Goal: Register for event/course

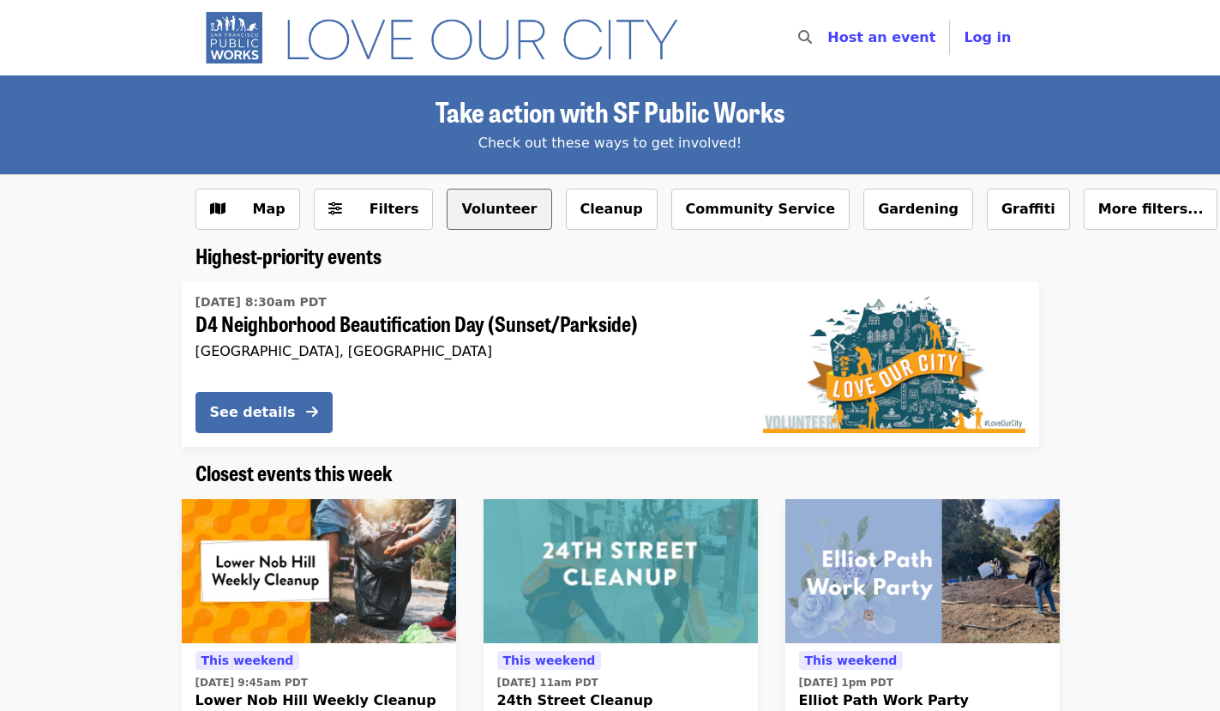
click at [485, 214] on button "Volunteer" at bounding box center [499, 209] width 105 height 41
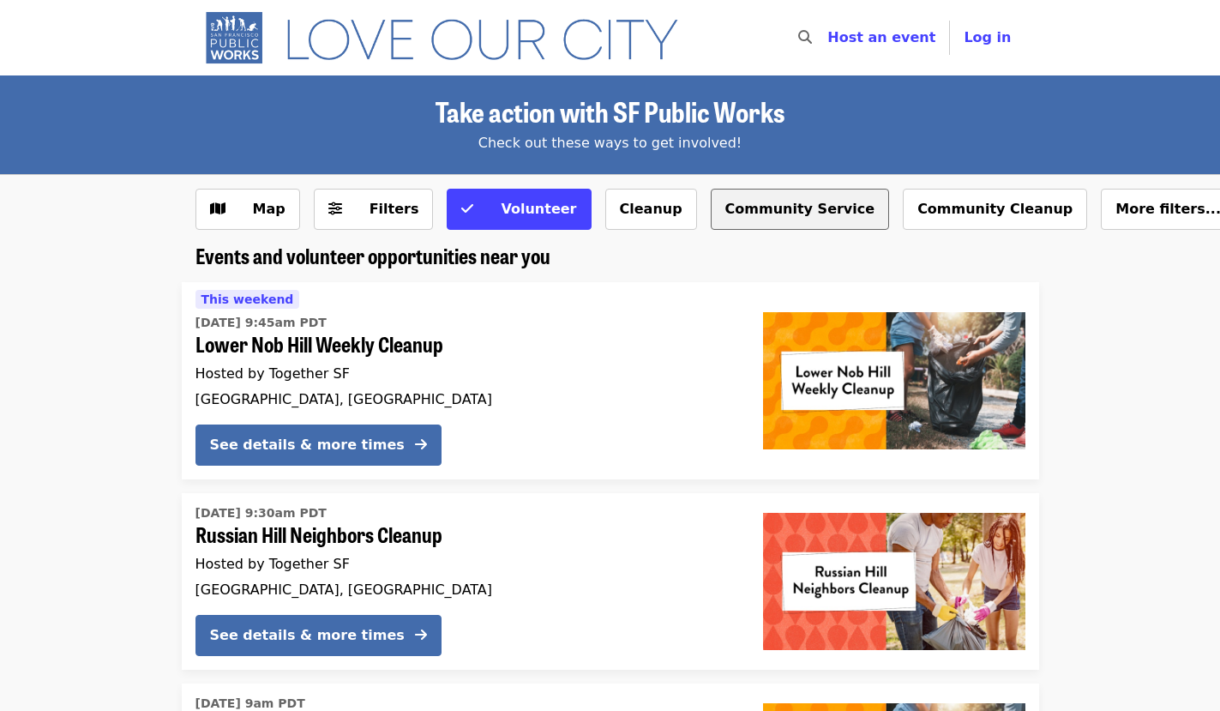
click at [800, 208] on button "Community Service" at bounding box center [800, 209] width 179 height 41
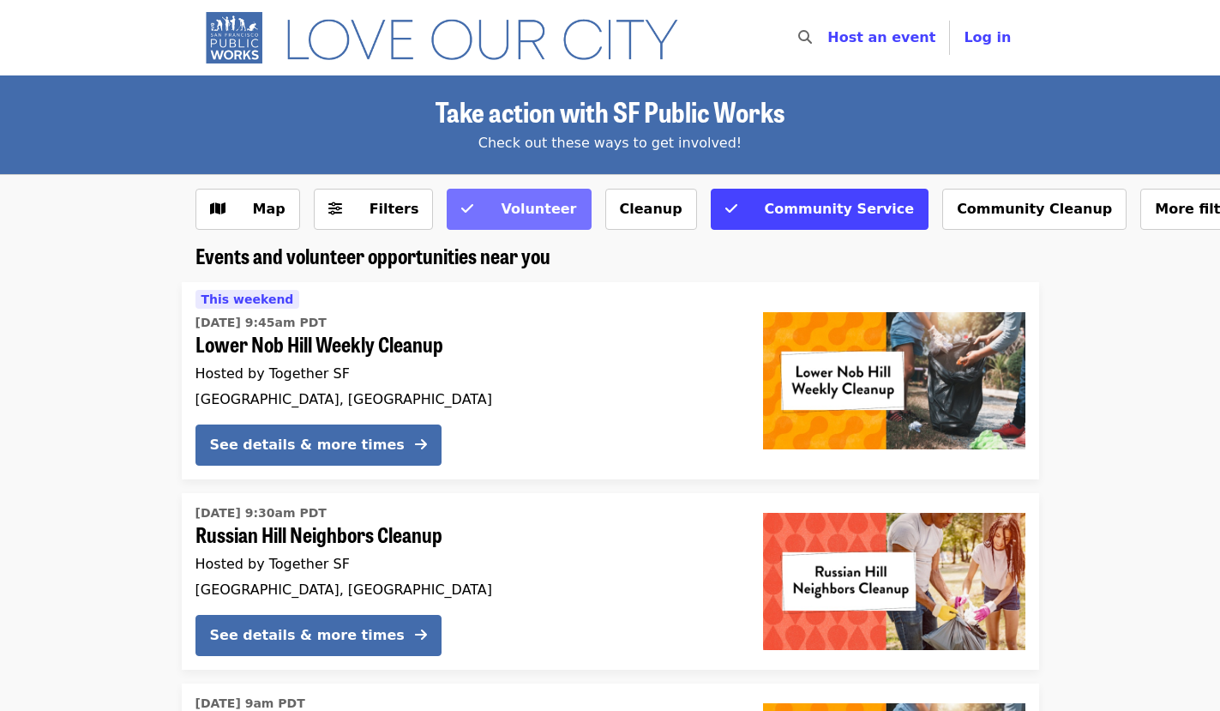
click at [523, 212] on span "Volunteer" at bounding box center [538, 209] width 75 height 16
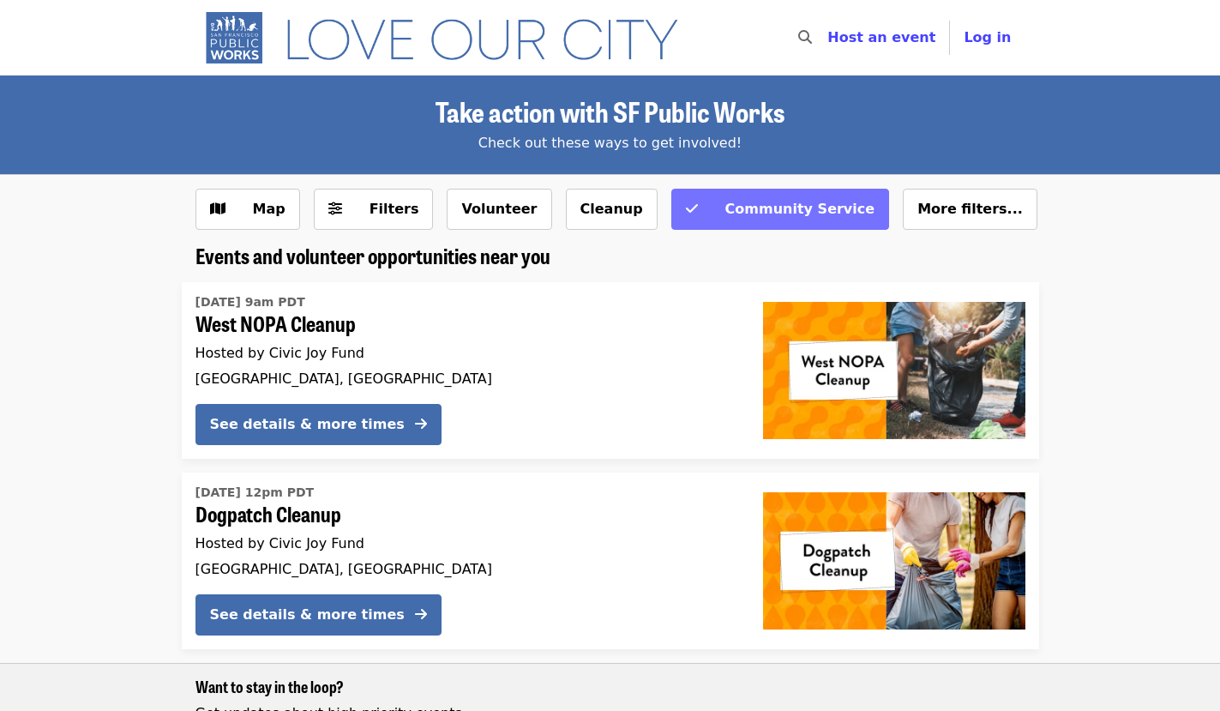
click at [725, 213] on span "Community Service" at bounding box center [800, 209] width 150 height 16
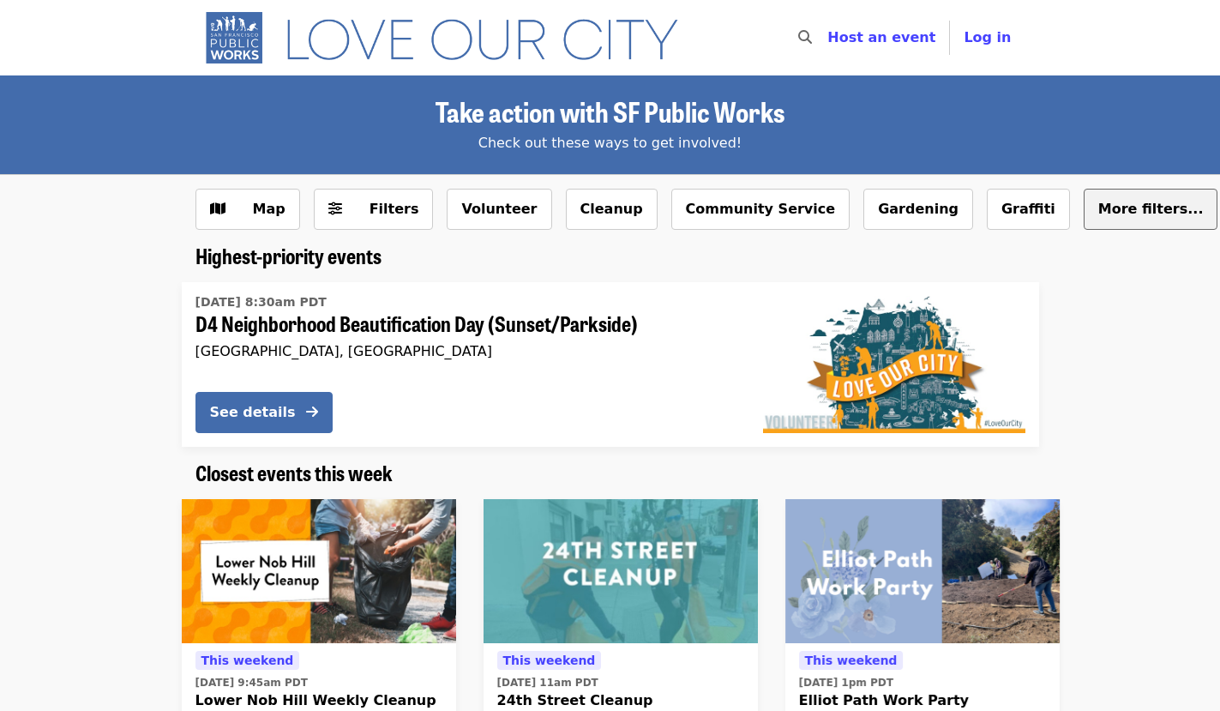
click at [1098, 209] on span "More filters..." at bounding box center [1150, 209] width 105 height 16
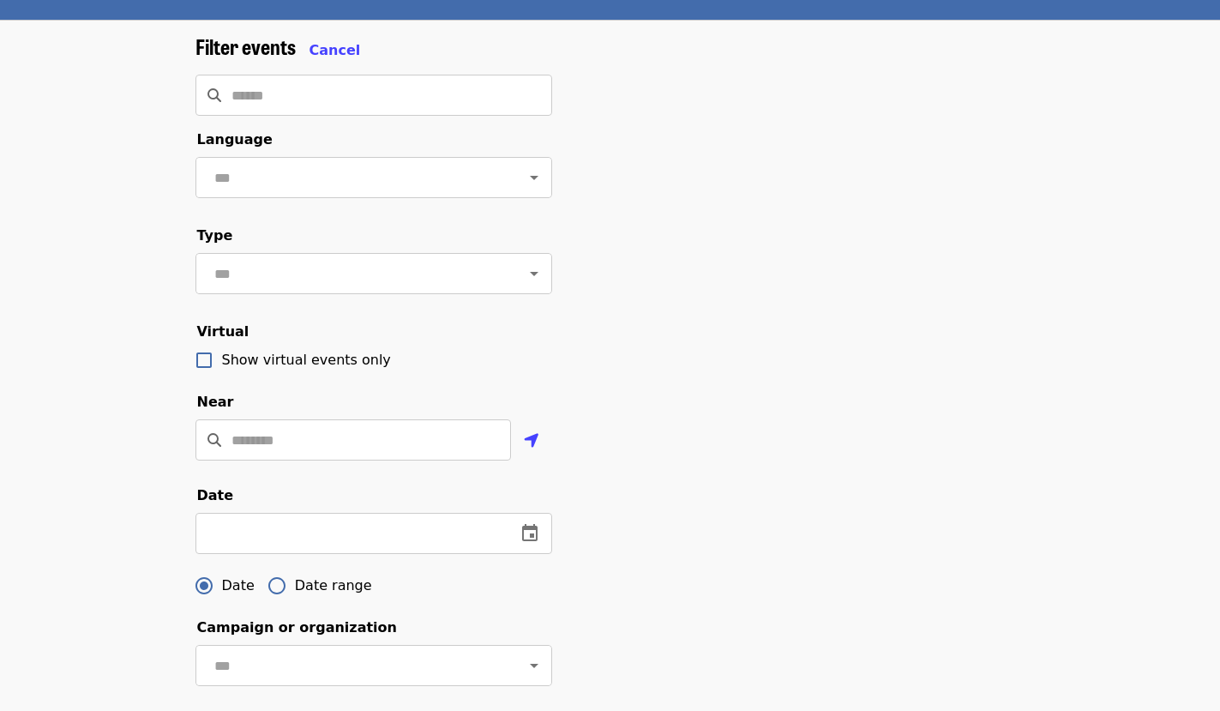
scroll to position [154, 0]
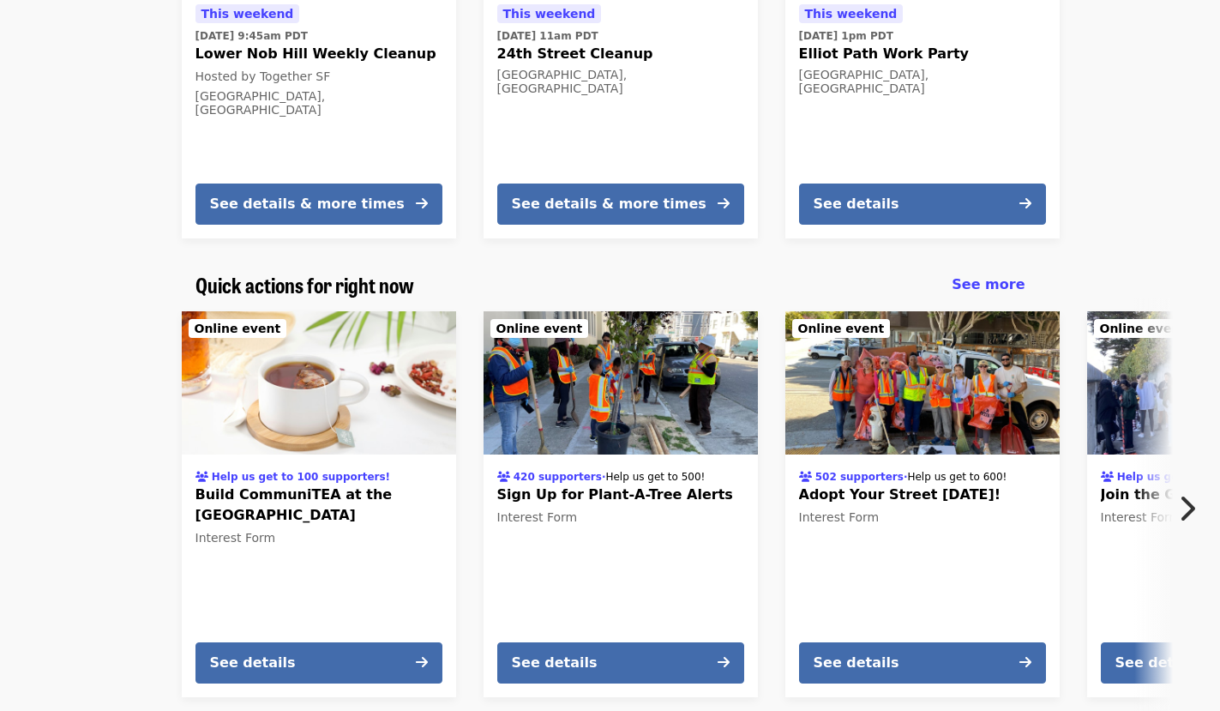
scroll to position [647, 0]
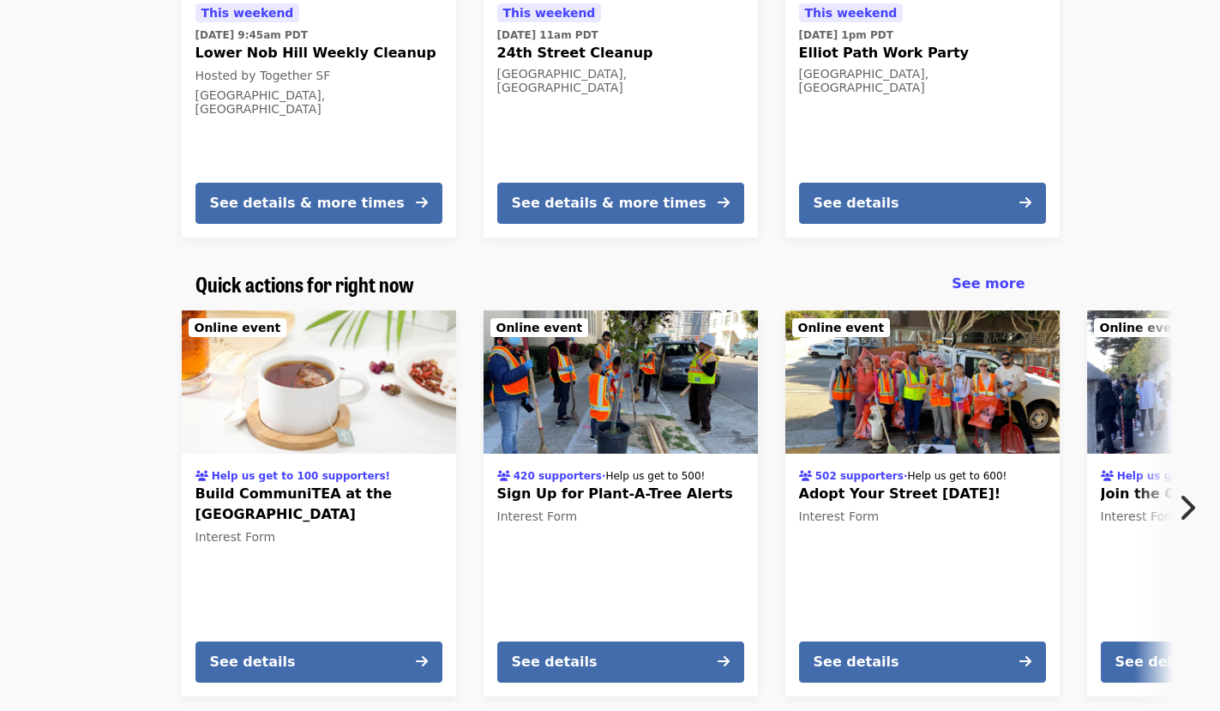
click at [771, 356] on div "502 supporters · Help us get to 600! Adopt Your Street Today! Interest Form See…" at bounding box center [922, 503] width 302 height 413
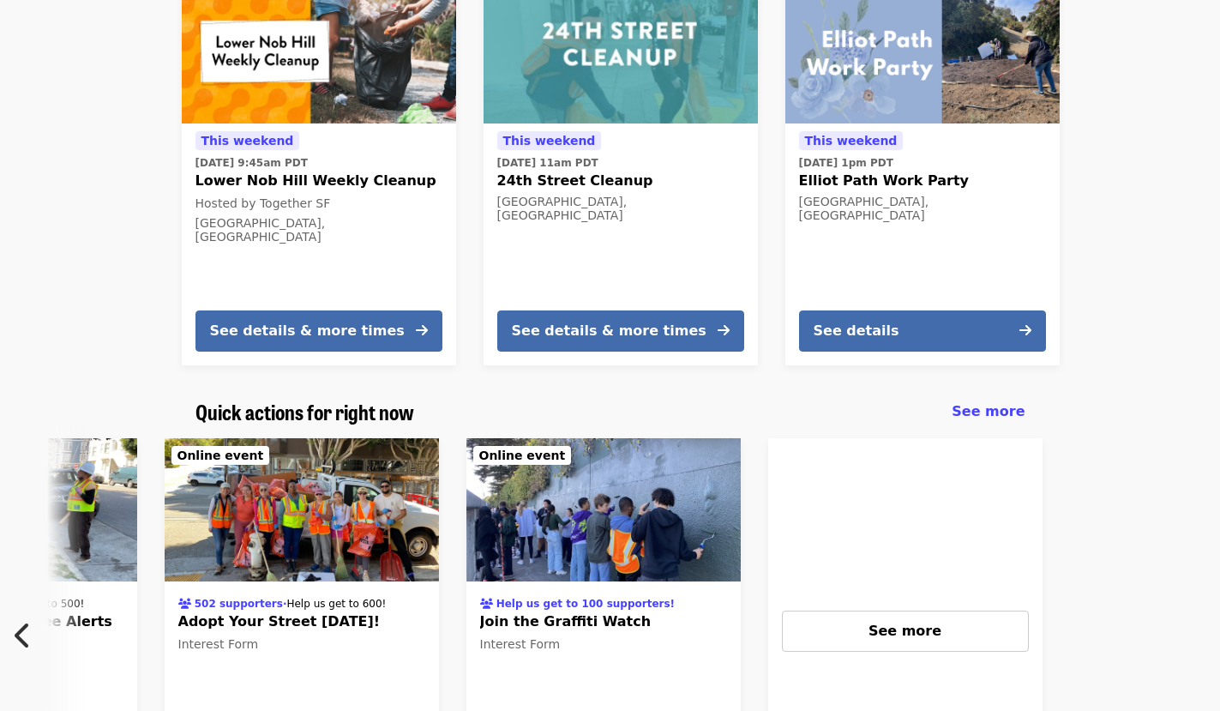
scroll to position [267, 0]
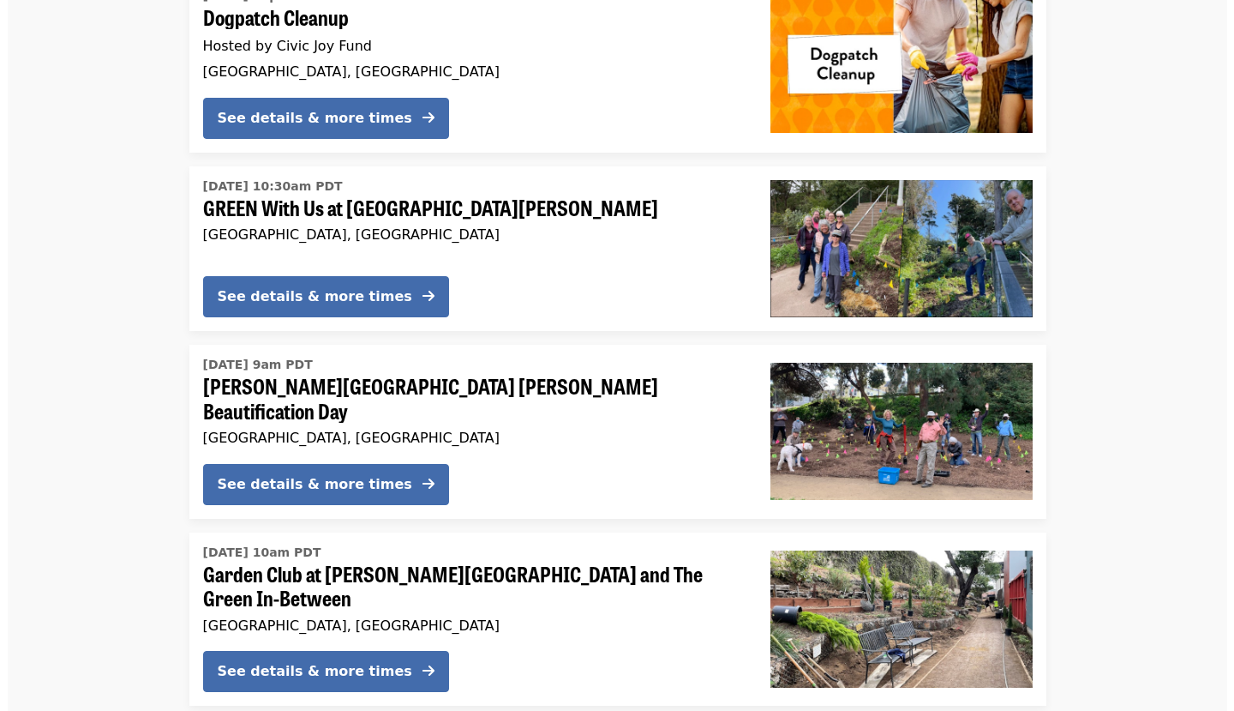
scroll to position [3226, 0]
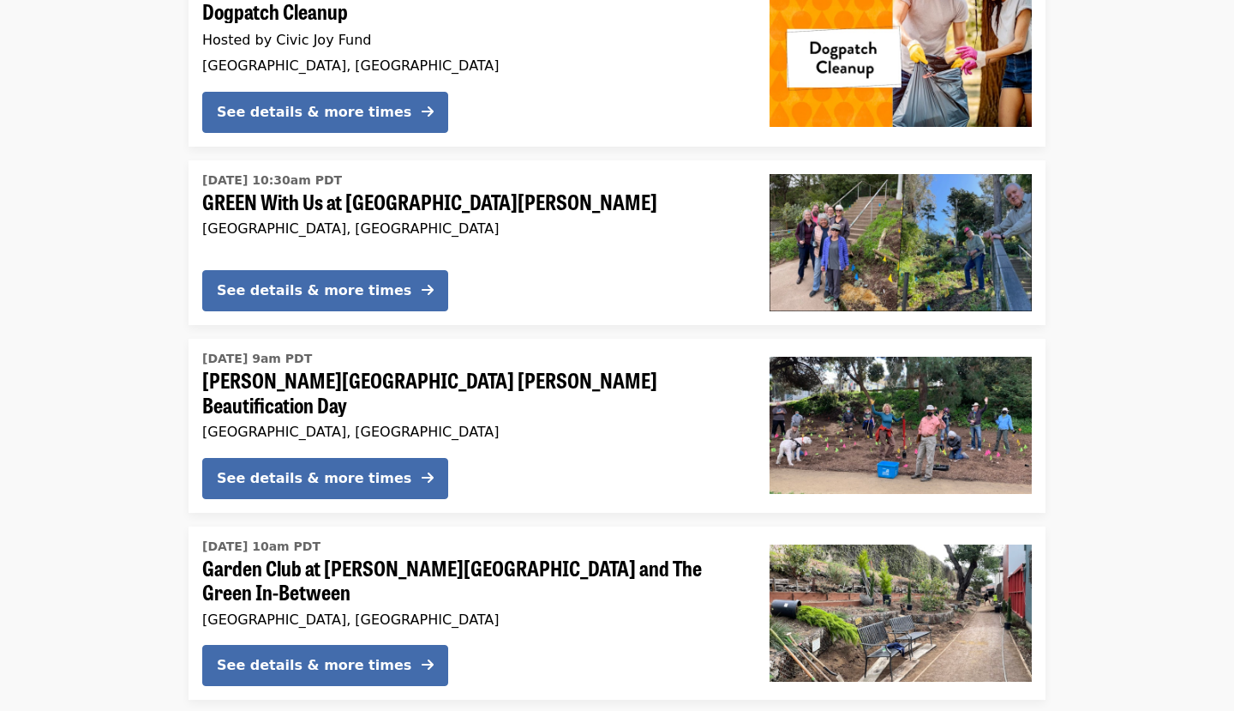
click at [1066, 339] on li "Sat, Oct 4 @ 9am PDT Glen Park Greenway Beautification Day San Francisco, CA Se…" at bounding box center [617, 426] width 1234 height 174
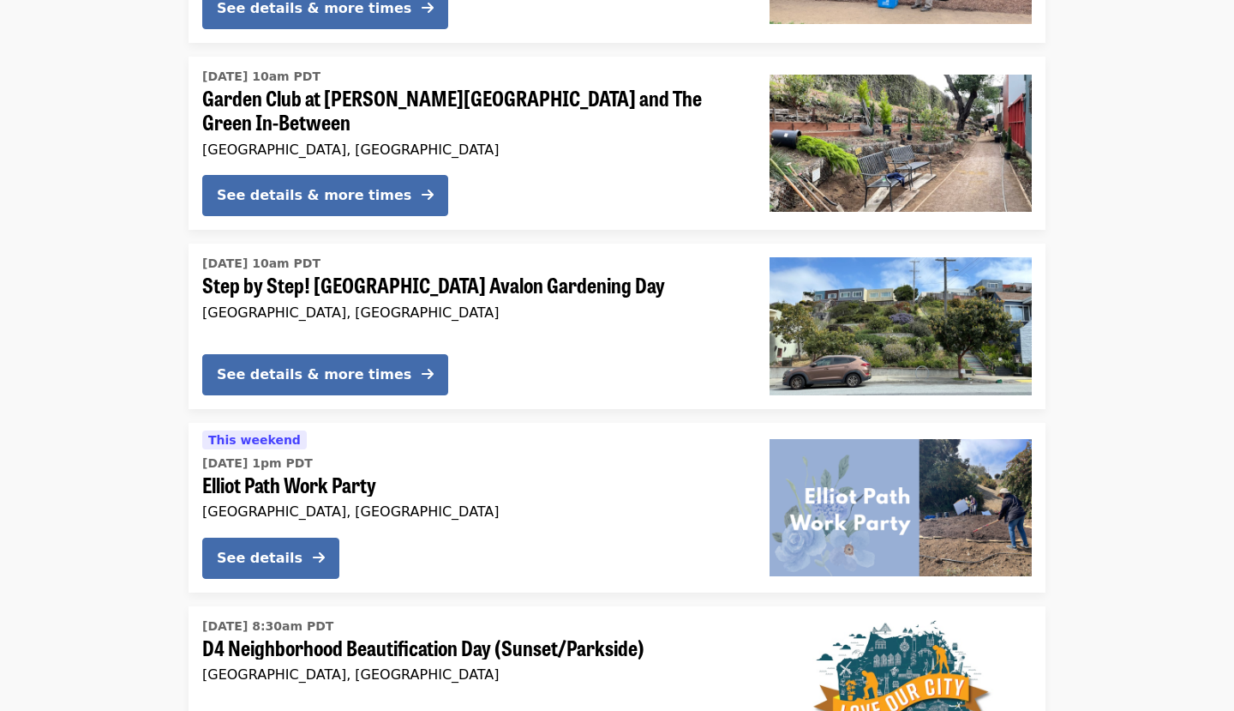
scroll to position [3722, 0]
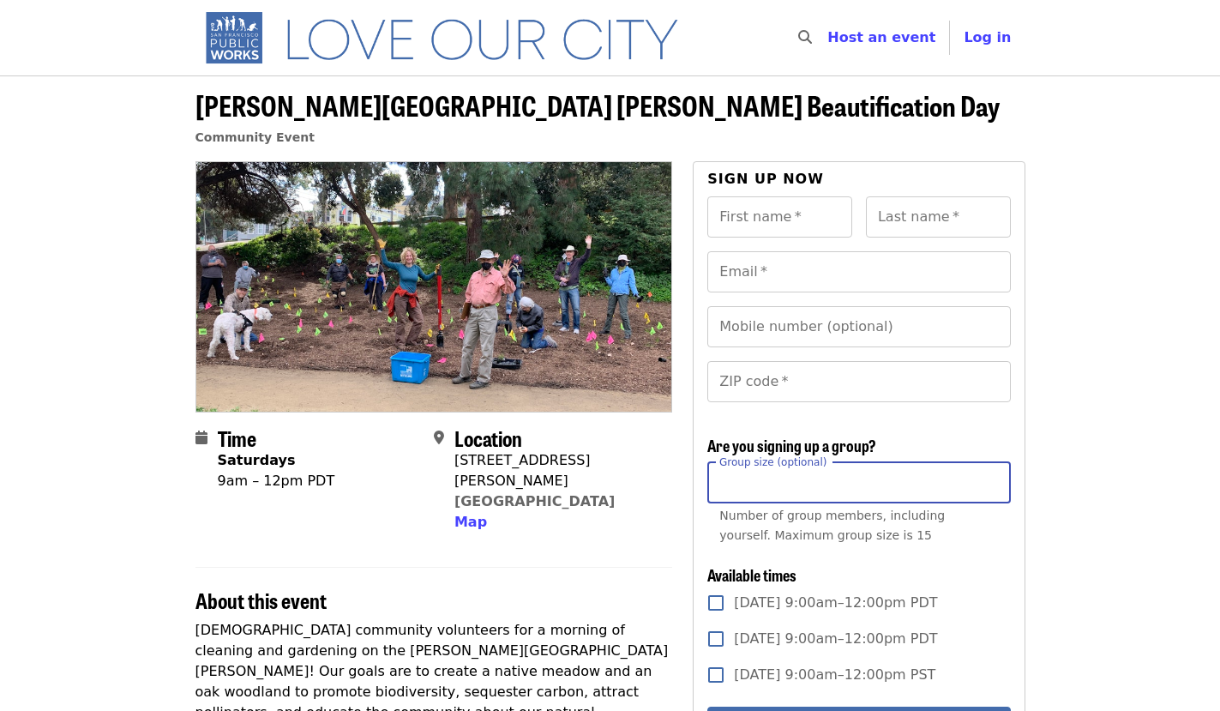
click at [736, 478] on input "Group size (optional)" at bounding box center [858, 482] width 303 height 41
type input "*"
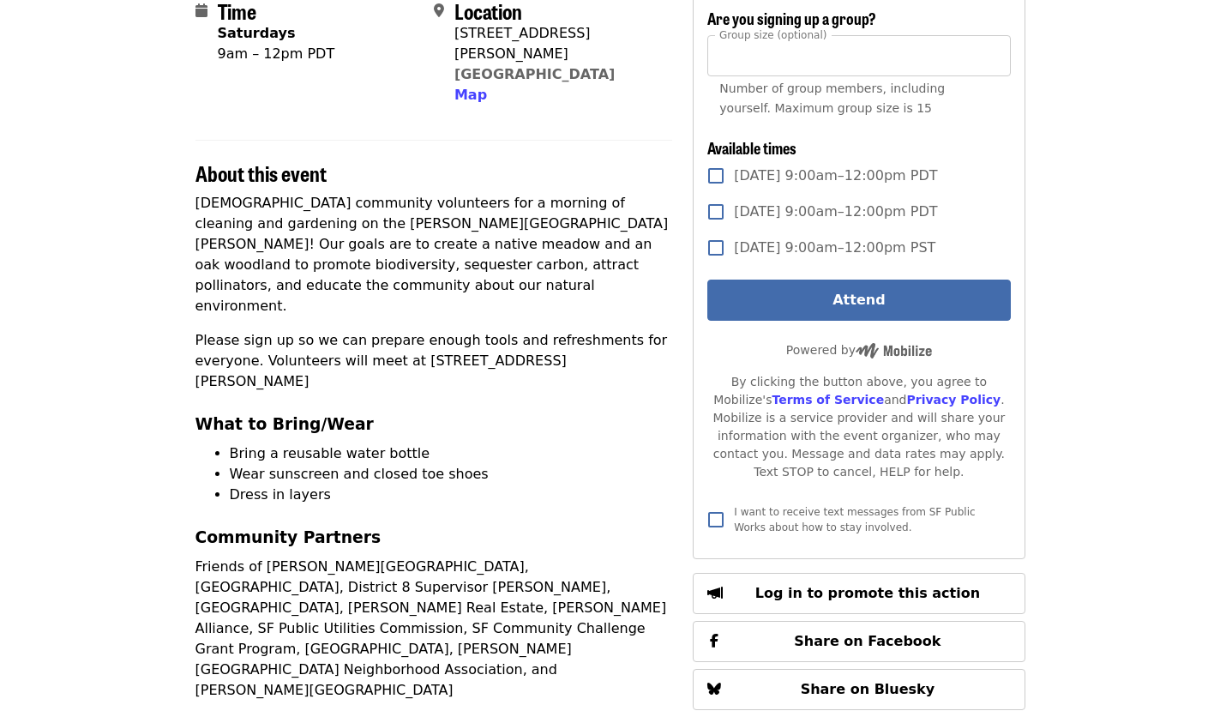
scroll to position [423, 0]
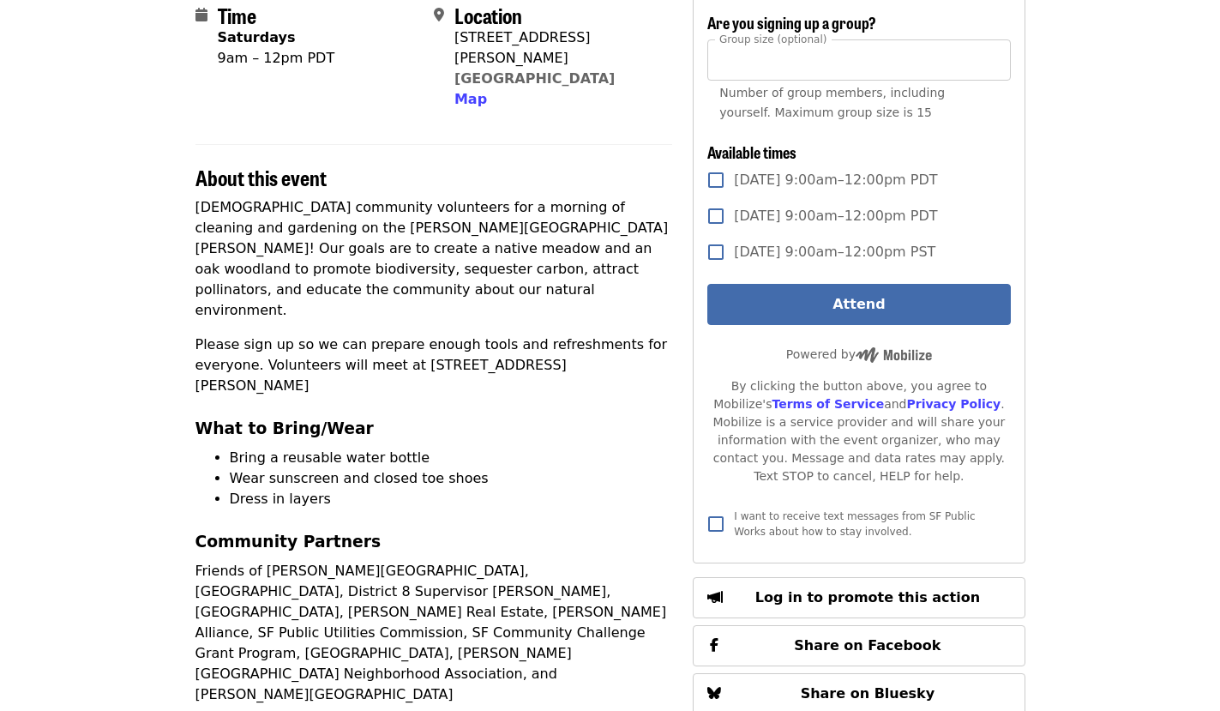
click at [918, 182] on span "Sat, Oct 4, 9:00am–12:00pm PDT" at bounding box center [835, 180] width 203 height 21
click at [1113, 203] on article "Glen Park Greenway Beautification Day Community Event Time Saturdays 9am – 12pm…" at bounding box center [610, 480] width 1220 height 1654
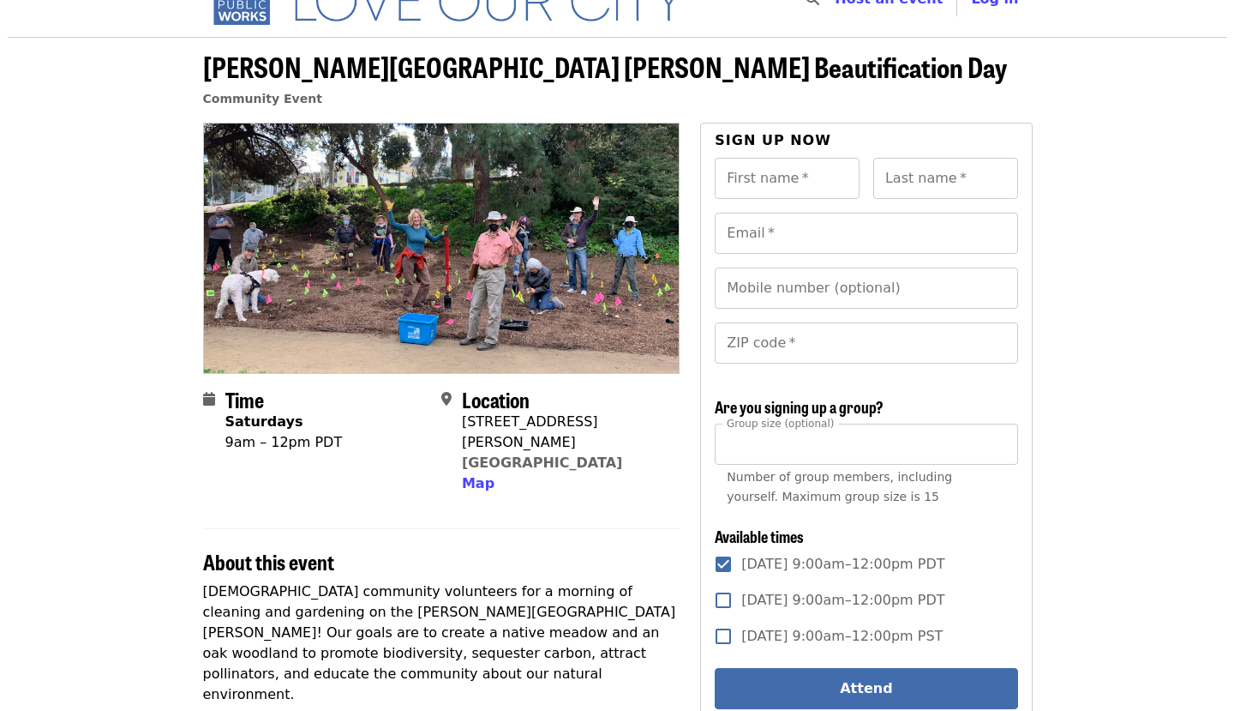
scroll to position [40, 0]
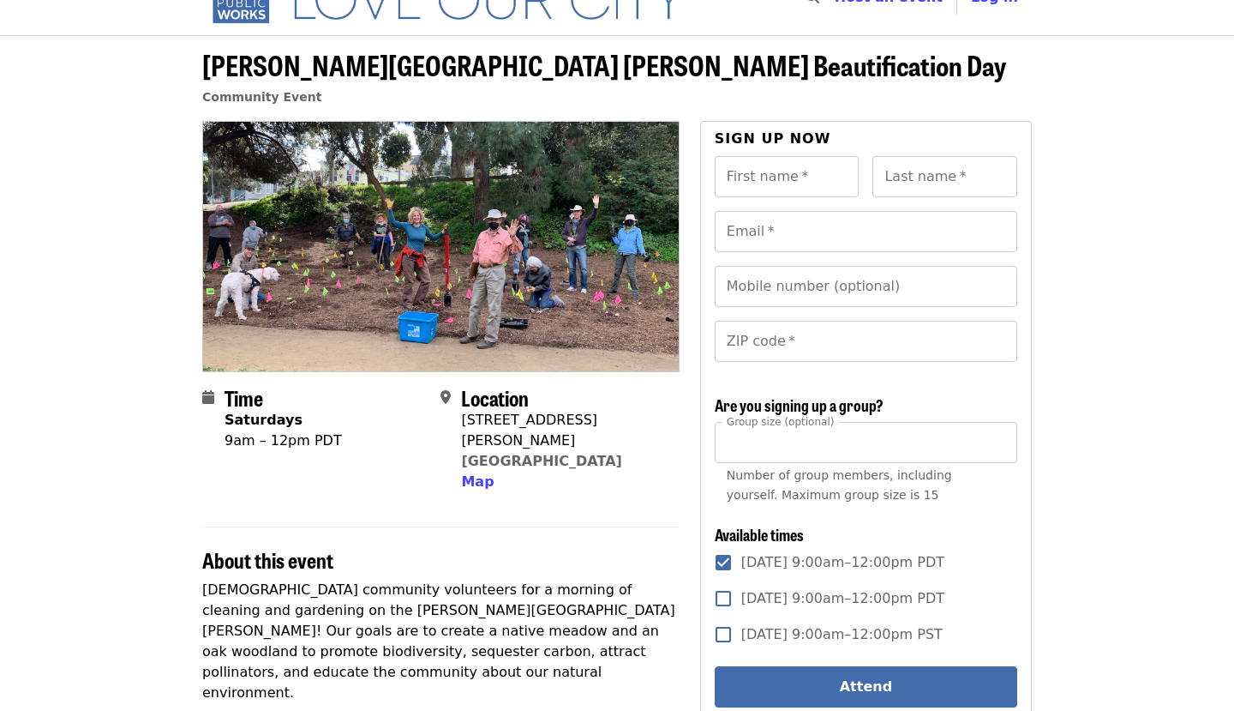
click at [537, 70] on span "[PERSON_NAME][GEOGRAPHIC_DATA] [PERSON_NAME] Beautification Day" at bounding box center [604, 65] width 804 height 40
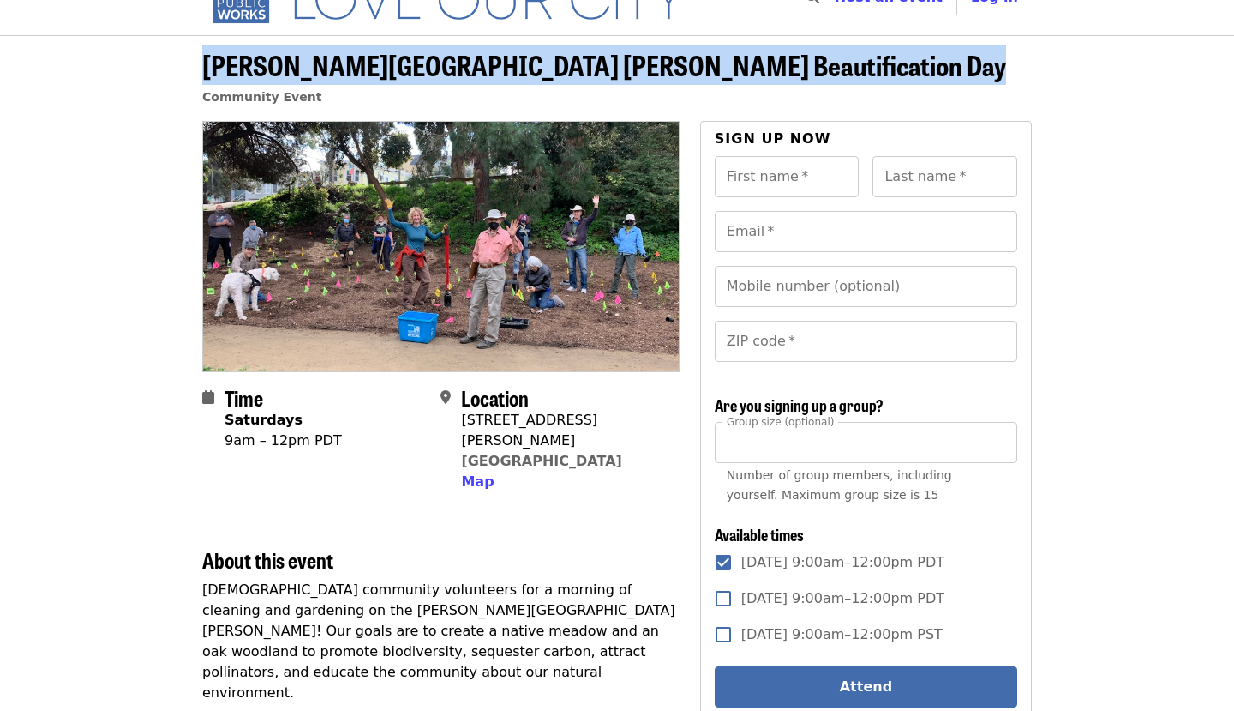
click at [537, 70] on span "Glen Park Greenway Beautification Day" at bounding box center [604, 65] width 804 height 40
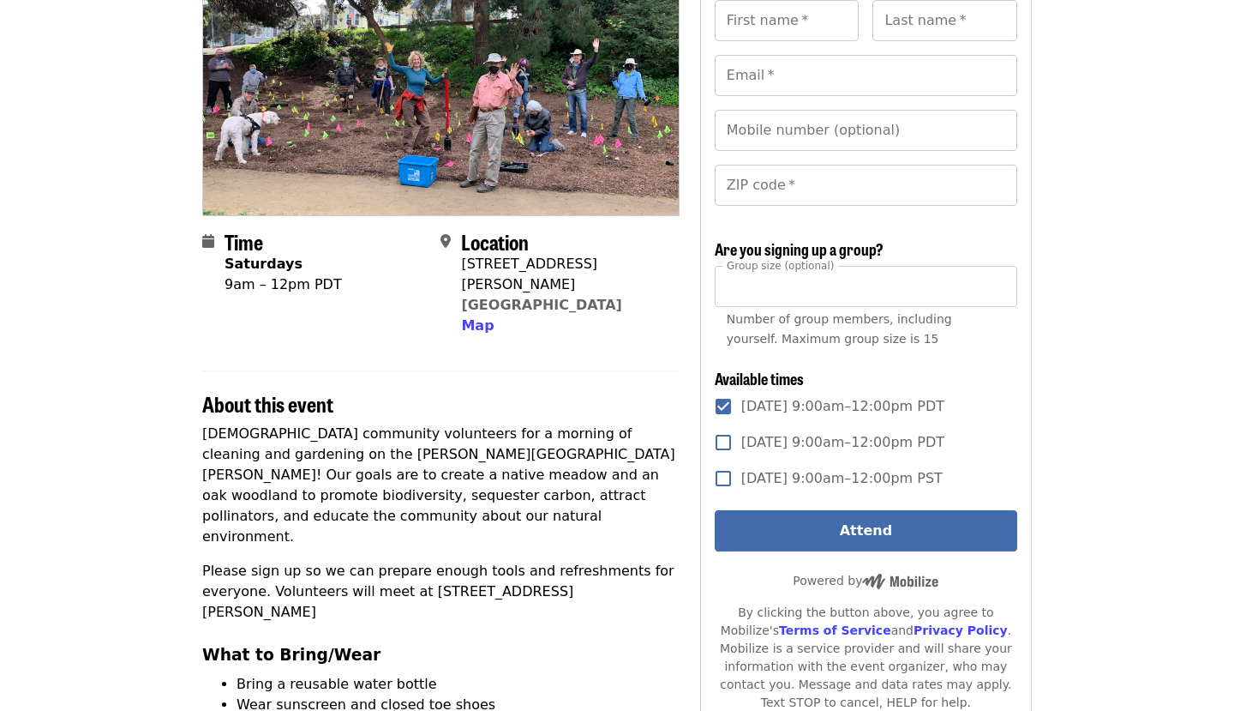
scroll to position [197, 0]
